Goal: Information Seeking & Learning: Learn about a topic

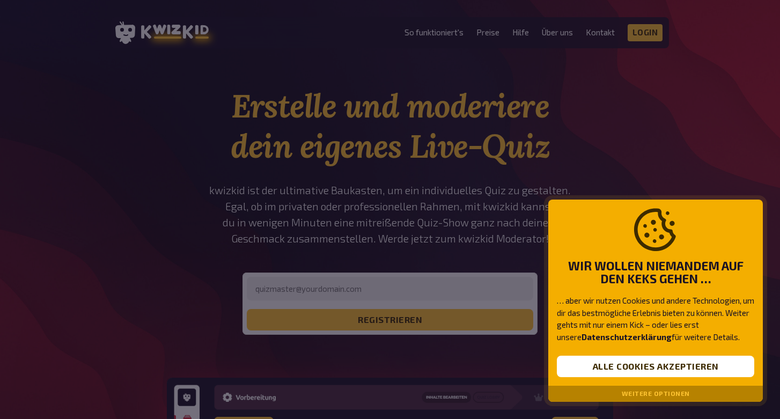
click at [687, 161] on div at bounding box center [390, 209] width 780 height 419
click at [687, 370] on button "Alle Cookies akzeptieren" at bounding box center [655, 365] width 197 height 21
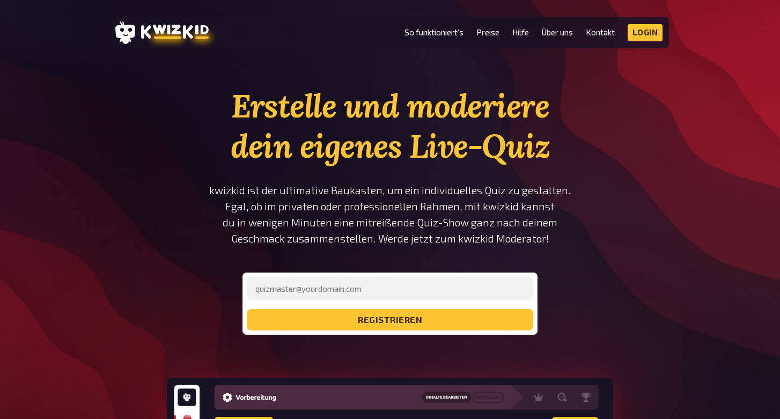
click at [489, 38] on li "Preise" at bounding box center [487, 32] width 23 height 17
click at [487, 30] on link "Preise" at bounding box center [487, 32] width 23 height 9
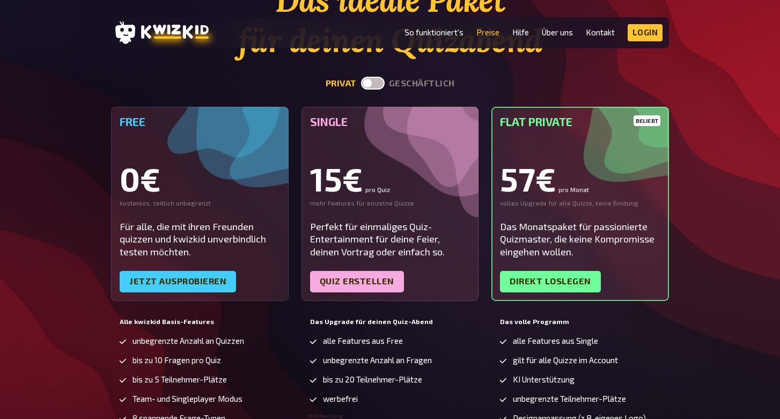
scroll to position [105, 0]
click at [222, 307] on div "Free 0€ kostenlos, zeitlich unbegrenzt Für alle, die mit ihren Freunden quizzen…" at bounding box center [390, 312] width 558 height 410
